Goal: Find specific page/section: Find specific page/section

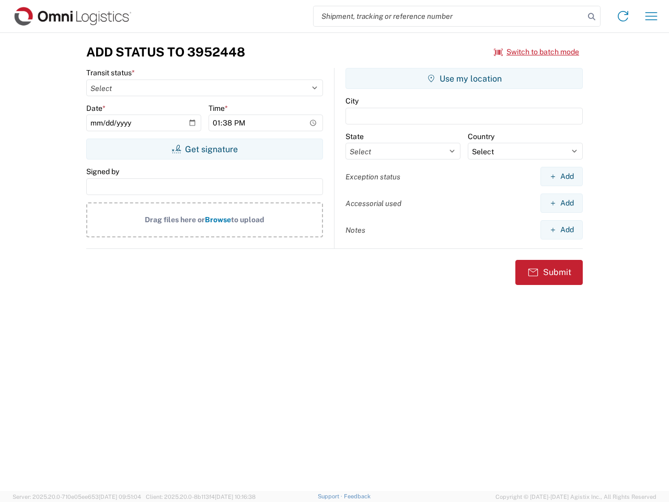
click at [449, 16] on input "search" at bounding box center [448, 16] width 271 height 20
click at [591, 17] on icon at bounding box center [591, 16] width 15 height 15
click at [623, 16] on icon at bounding box center [622, 16] width 17 height 17
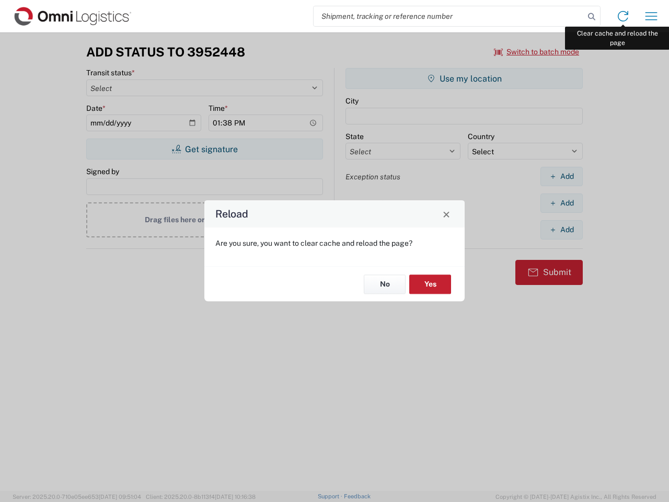
click at [651, 16] on div "Reload Are you sure, you want to clear cache and reload the page? No Yes" at bounding box center [334, 251] width 669 height 502
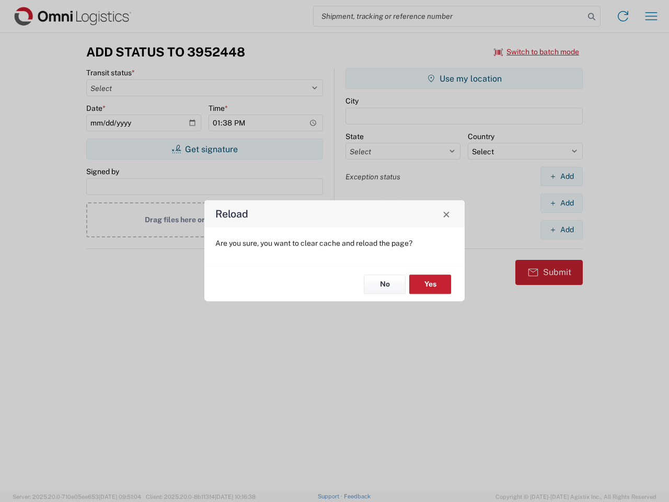
click at [537, 52] on div "Reload Are you sure, you want to clear cache and reload the page? No Yes" at bounding box center [334, 251] width 669 height 502
click at [204, 149] on div "Reload Are you sure, you want to clear cache and reload the page? No Yes" at bounding box center [334, 251] width 669 height 502
click at [464, 78] on div "Reload Are you sure, you want to clear cache and reload the page? No Yes" at bounding box center [334, 251] width 669 height 502
click at [561, 176] on div "Reload Are you sure, you want to clear cache and reload the page? No Yes" at bounding box center [334, 251] width 669 height 502
click at [561, 203] on div "Reload Are you sure, you want to clear cache and reload the page? No Yes" at bounding box center [334, 251] width 669 height 502
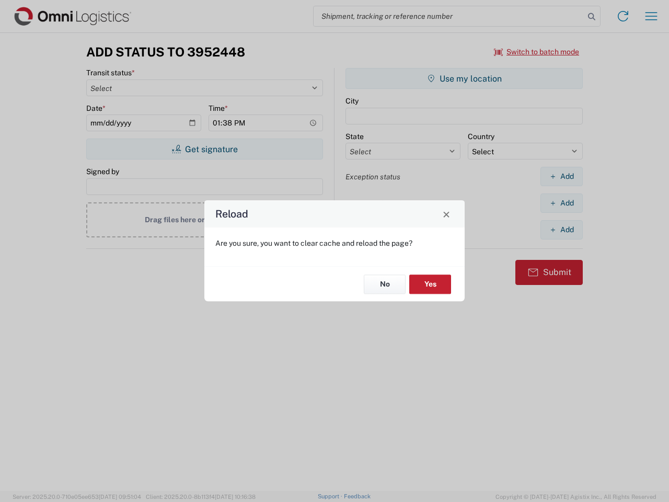
click at [561, 229] on div "Reload Are you sure, you want to clear cache and reload the page? No Yes" at bounding box center [334, 251] width 669 height 502
